Goal: Browse casually

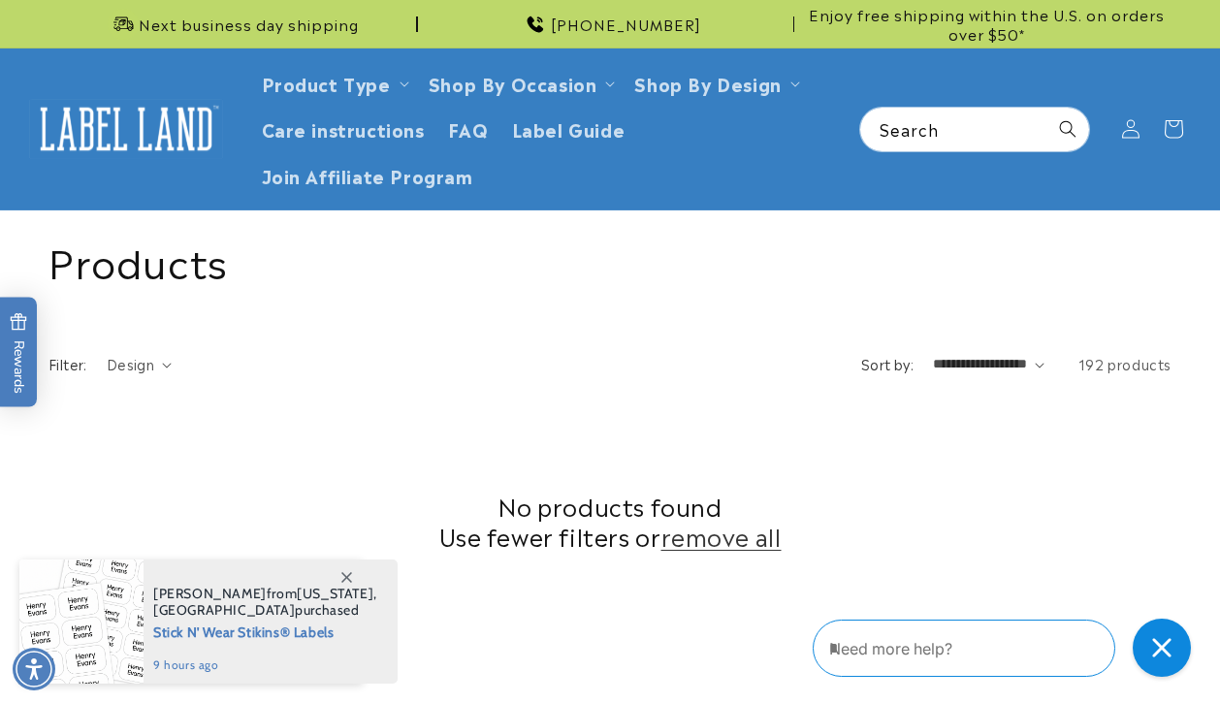
scroll to position [778, 0]
